Goal: Information Seeking & Learning: Learn about a topic

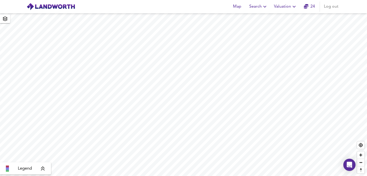
click at [260, 8] on span "Search" at bounding box center [258, 6] width 19 height 7
click at [248, 16] on li "New Search" at bounding box center [258, 18] width 50 height 9
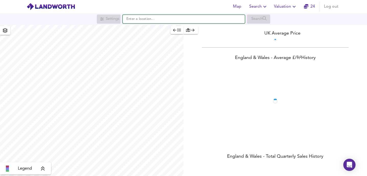
drag, startPoint x: 0, startPoint y: 0, endPoint x: 214, endPoint y: 19, distance: 214.4
click at [214, 19] on input "text" at bounding box center [183, 19] width 122 height 9
paste input "12 Blackstock Mews, Finsbury Park, London, N4 2BT"
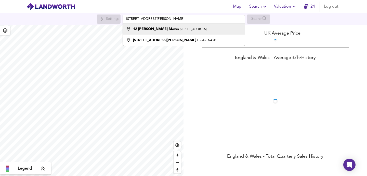
click at [174, 32] on div "12 Blackstock Mews Finsbury Park, London N4 2BT" at bounding box center [169, 28] width 73 height 5
type input "12 Blackstock Mews, Finsbury Park, London N4 2BT"
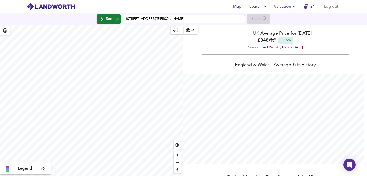
scroll to position [176, 367]
checkbox input "false"
checkbox input "true"
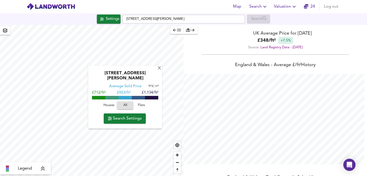
click at [118, 118] on span "Search Settings" at bounding box center [125, 118] width 34 height 7
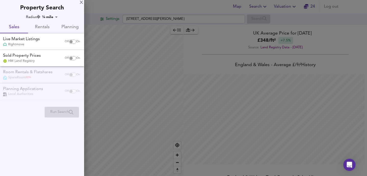
click at [68, 42] on input "checkbox" at bounding box center [71, 42] width 12 height 4
checkbox input "true"
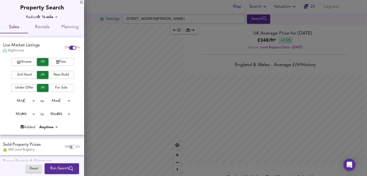
drag, startPoint x: 68, startPoint y: 146, endPoint x: 61, endPoint y: 143, distance: 7.8
click at [67, 145] on input "checkbox" at bounding box center [71, 147] width 12 height 4
checkbox input "true"
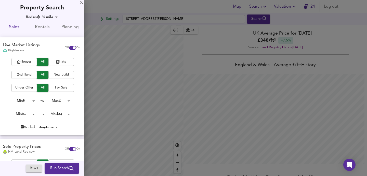
click at [28, 62] on span "Houses" at bounding box center [24, 62] width 20 height 6
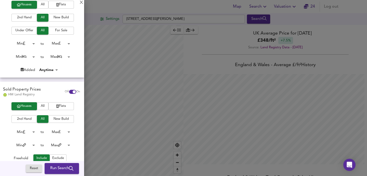
scroll to position [52, 0]
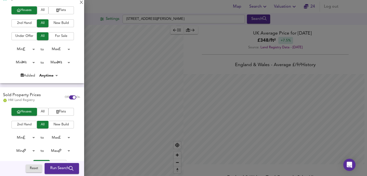
click at [41, 12] on button "All" at bounding box center [42, 10] width 11 height 8
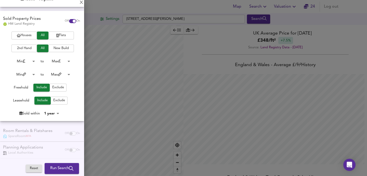
scroll to position [128, 0]
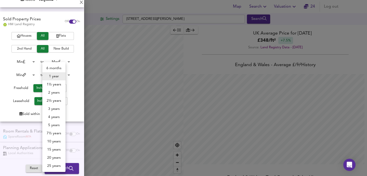
click at [52, 111] on body "Map Search Valuation 24 Log out Settings 12 Blackstock Mews, Finsbury Park, Lon…" at bounding box center [183, 88] width 367 height 176
click at [56, 113] on li "4 years" at bounding box center [53, 117] width 23 height 8
type input "48"
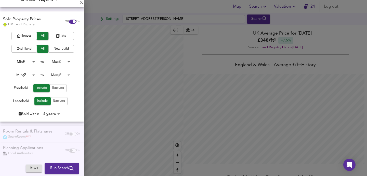
click at [57, 169] on span "Run Search" at bounding box center [61, 168] width 23 height 7
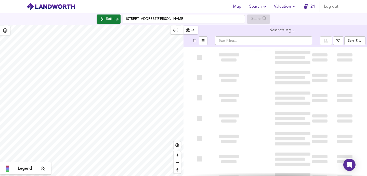
type input "bestdeal"
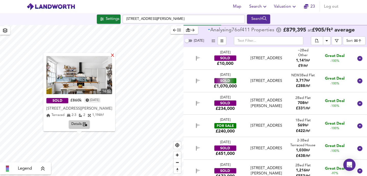
click at [115, 57] on div "X" at bounding box center [112, 55] width 4 height 5
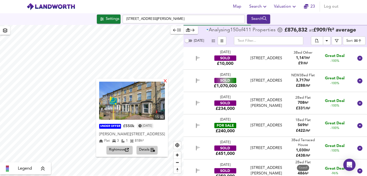
click at [167, 81] on div "X" at bounding box center [165, 81] width 4 height 5
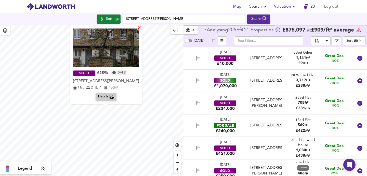
click at [141, 29] on div "X" at bounding box center [139, 28] width 4 height 5
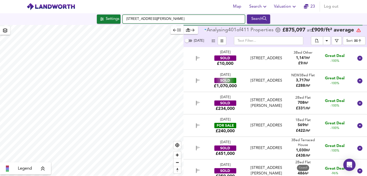
drag, startPoint x: 174, startPoint y: 16, endPoint x: 125, endPoint y: 12, distance: 49.2
click at [125, 12] on div "Map Search Valuation 23 Log out Settings 12 Blackstock Mews, Finsbury Park, Lon…" at bounding box center [183, 88] width 367 height 176
drag, startPoint x: 207, startPoint y: 21, endPoint x: 102, endPoint y: 18, distance: 105.7
click at [102, 18] on div "Settings 12 Blackstock Mews, Finsbury Park, London N4 2BT Search" at bounding box center [183, 19] width 367 height 9
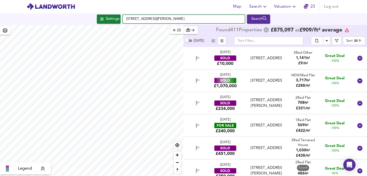
click at [188, 21] on input "12 Blackstock Mews, Finsbury Park, London N4 2BT" at bounding box center [183, 19] width 122 height 9
paste input "Cathles Road, Clapham South"
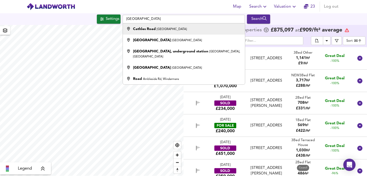
click at [176, 30] on div "Cathles Road London" at bounding box center [182, 28] width 117 height 5
type input "Cathles Road, London"
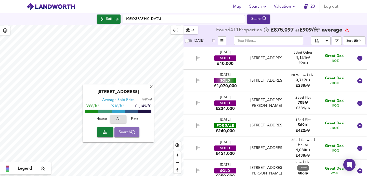
click at [123, 131] on span "Search" at bounding box center [126, 132] width 17 height 7
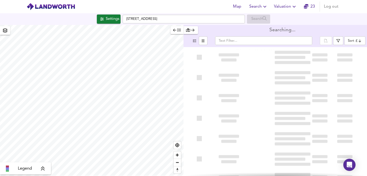
type input "bestdeal"
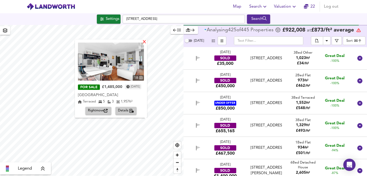
click at [144, 43] on div "X" at bounding box center [144, 42] width 4 height 5
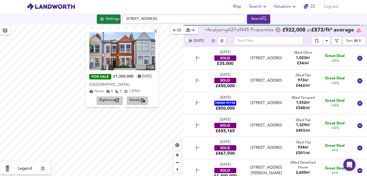
click at [158, 33] on div "X" at bounding box center [156, 32] width 4 height 5
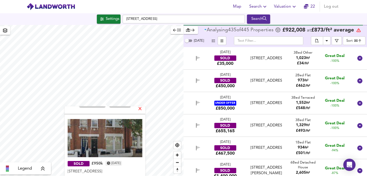
scroll to position [39, 0]
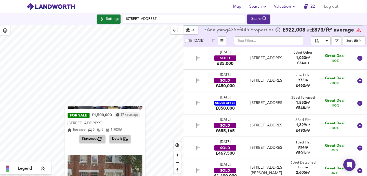
click at [142, 111] on div "X" at bounding box center [140, 109] width 4 height 5
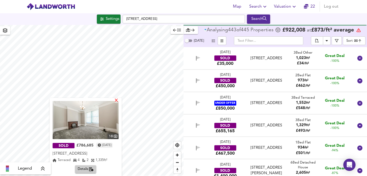
scroll to position [15, 0]
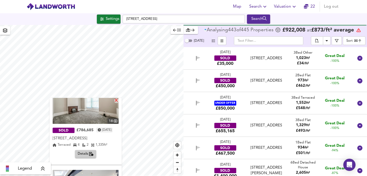
click at [119, 101] on div "X" at bounding box center [116, 101] width 4 height 5
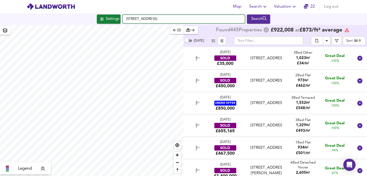
click at [142, 18] on input "Cathles Road, SW12 9LF" at bounding box center [183, 19] width 122 height 9
paste input "Taybridge Road, Clapham"
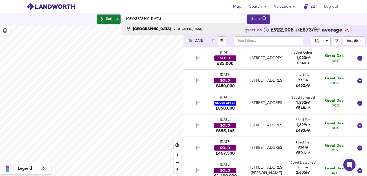
click at [157, 27] on div "Taybridge Road London" at bounding box center [167, 28] width 69 height 5
type input "Taybridge Road, London"
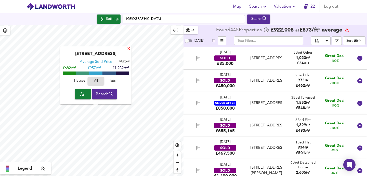
click at [129, 50] on div "X" at bounding box center [129, 49] width 4 height 5
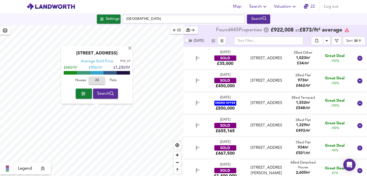
scroll to position [0, 0]
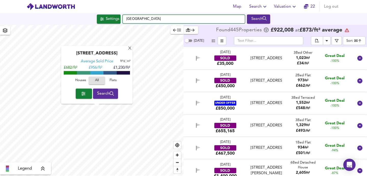
click at [165, 18] on input "Taybridge Road, London" at bounding box center [183, 19] width 122 height 9
paste input "Childebert Road, Balham, London, SW17"
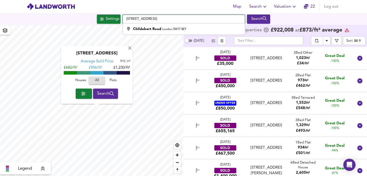
type input "Childebert Road, London SW17 8EY"
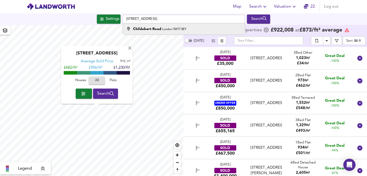
click at [150, 30] on strong "Childebert Road" at bounding box center [147, 29] width 28 height 4
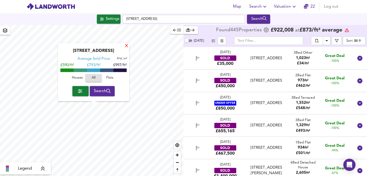
click at [126, 47] on div "X" at bounding box center [126, 46] width 4 height 5
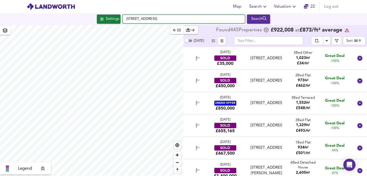
click at [192, 21] on input "Childebert Road, London SW17 8EY" at bounding box center [183, 19] width 122 height 9
paste input "Hydethorpe Road, Balham"
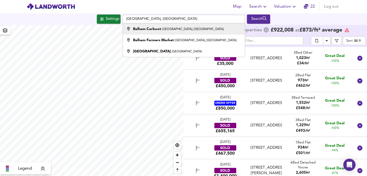
click at [159, 30] on strong "Balham Carboot" at bounding box center [147, 29] width 28 height 4
type input "Balham Carboot, Hydethorpe Road, London"
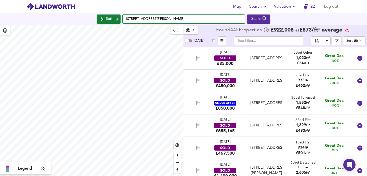
click at [210, 18] on input "12 Blackstock Mews, Finsbury Park, London N4 2BT" at bounding box center [183, 19] width 122 height 9
paste input "Hydethorpe Road, Balham"
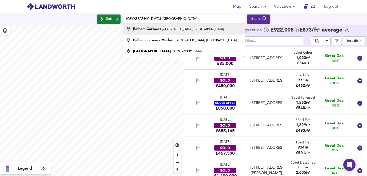
click at [191, 29] on small "Hydethorpe Road, London" at bounding box center [193, 29] width 62 height 3
type input "Balham Carboot, Hydethorpe Road, London"
